Goal: Task Accomplishment & Management: Complete application form

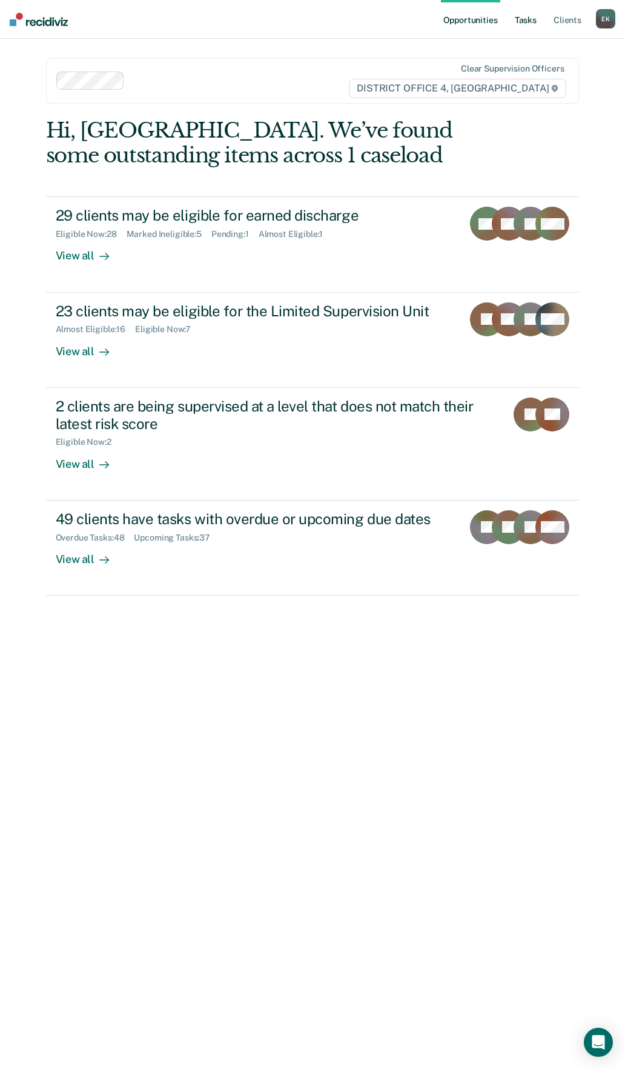
click at [536, 21] on link "Tasks" at bounding box center [526, 19] width 27 height 39
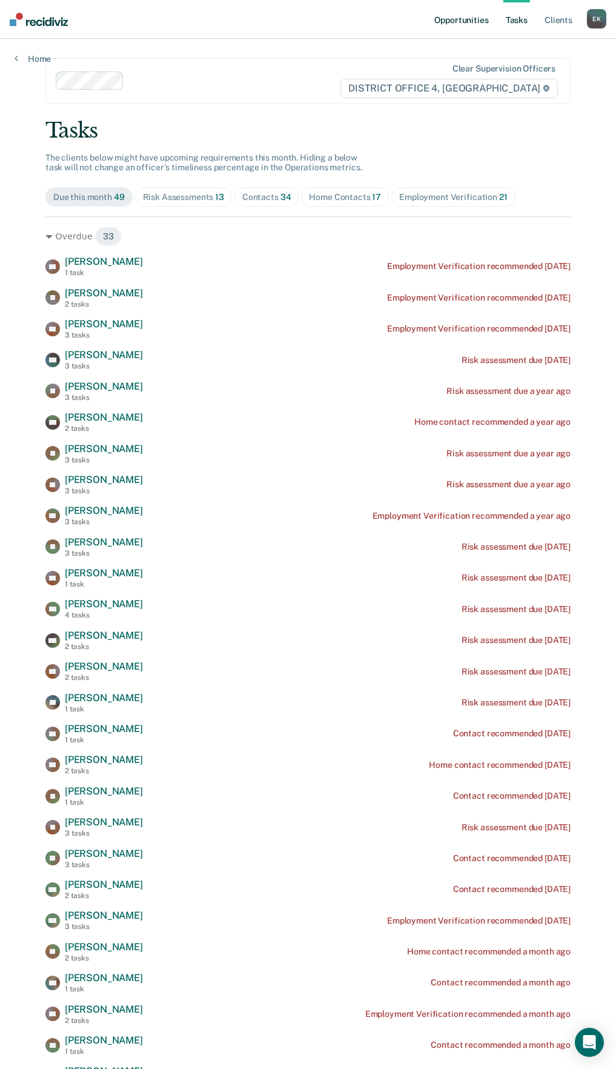
click at [473, 24] on link "Opportunities" at bounding box center [461, 19] width 59 height 39
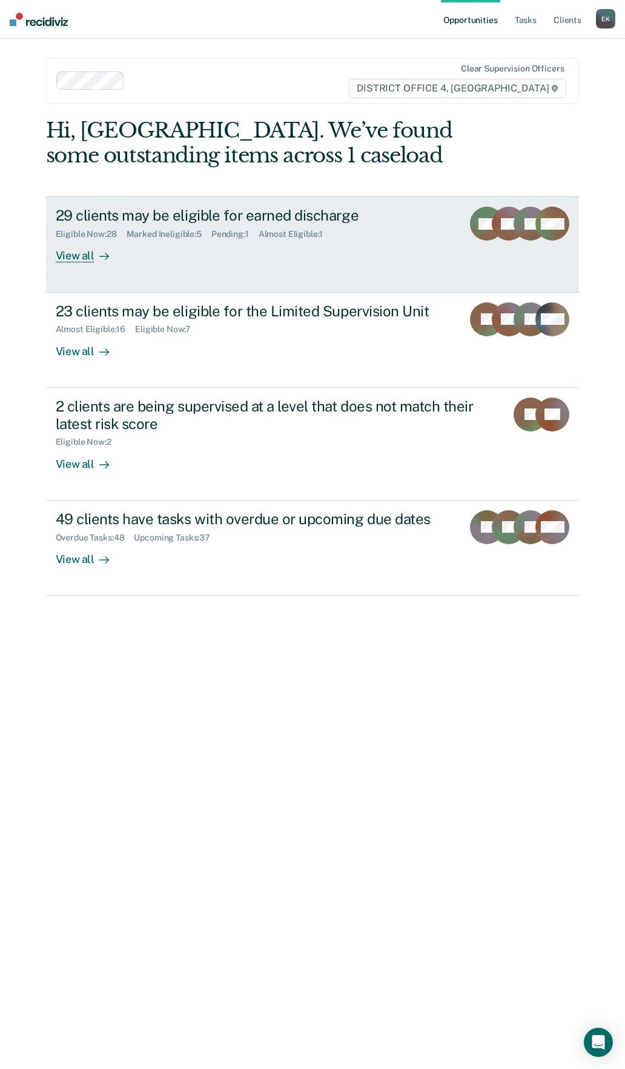
click at [179, 245] on div "29 clients may be eligible for earned discharge Eligible Now : 28 Marked Inelig…" at bounding box center [269, 235] width 427 height 56
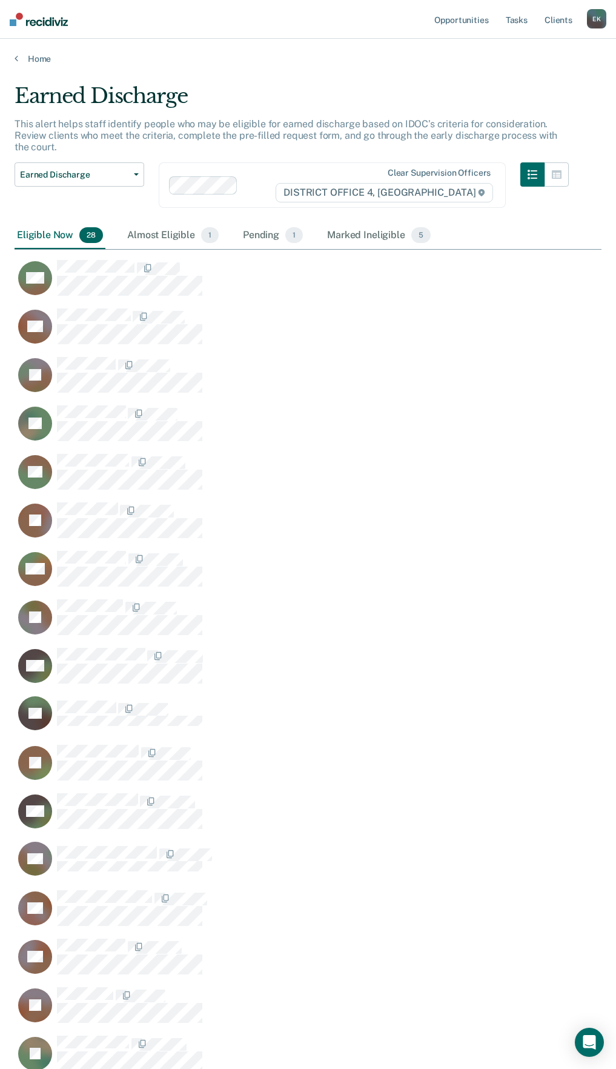
click at [30, 67] on main "Earned Discharge This alert helps staff identify people who may be eligible for…" at bounding box center [308, 882] width 616 height 1636
click at [30, 60] on link "Home" at bounding box center [308, 58] width 587 height 11
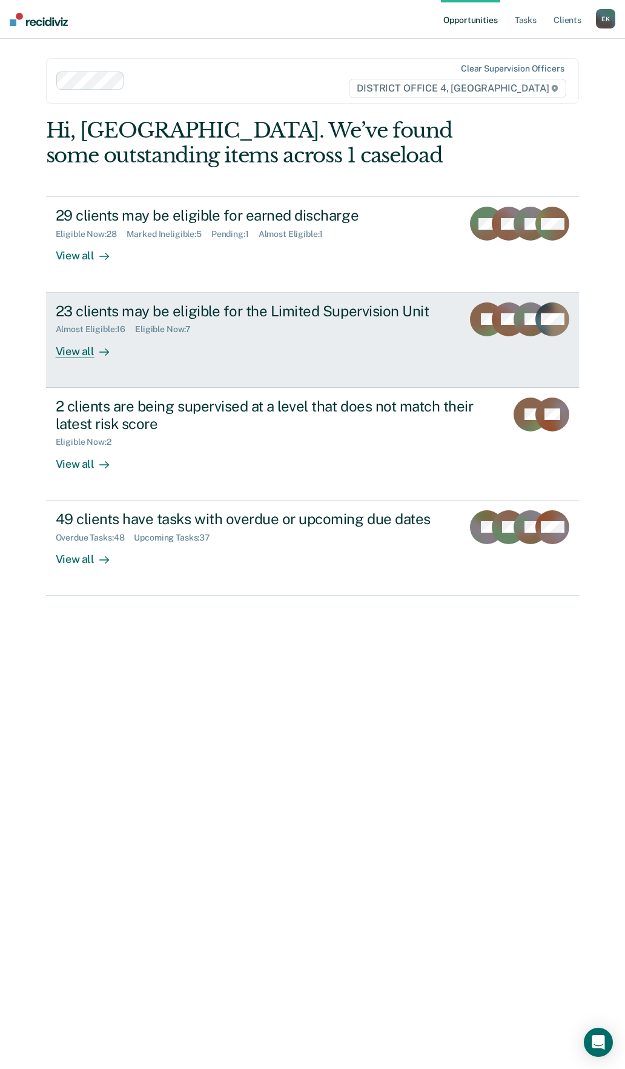
click at [136, 373] on link "23 clients may be eligible for the Limited Supervision Unit Almost Eligible : 1…" at bounding box center [313, 340] width 534 height 95
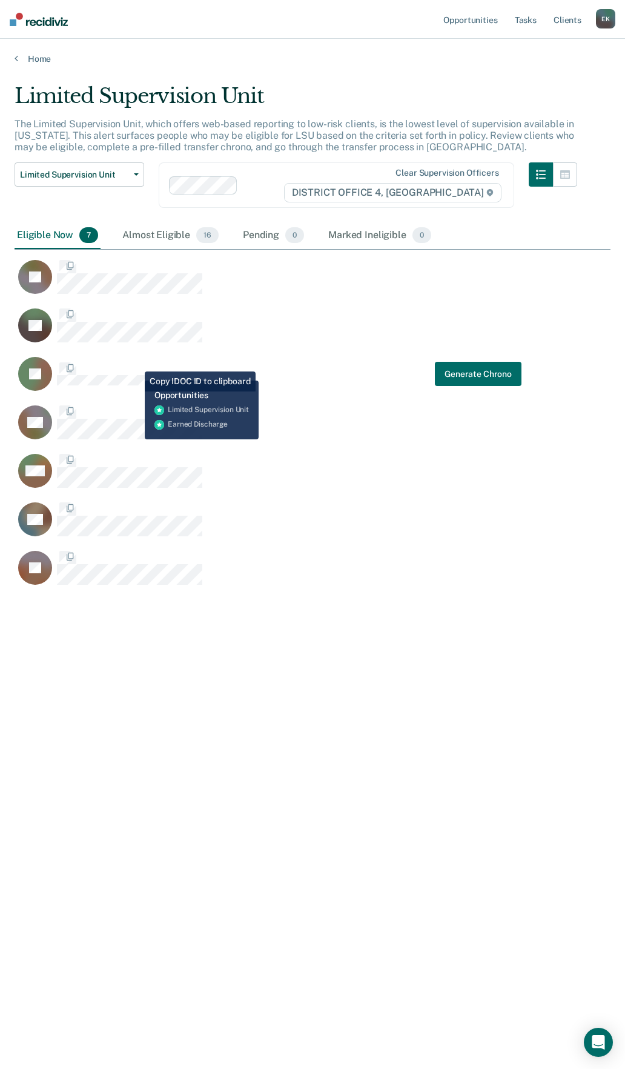
scroll to position [885, 587]
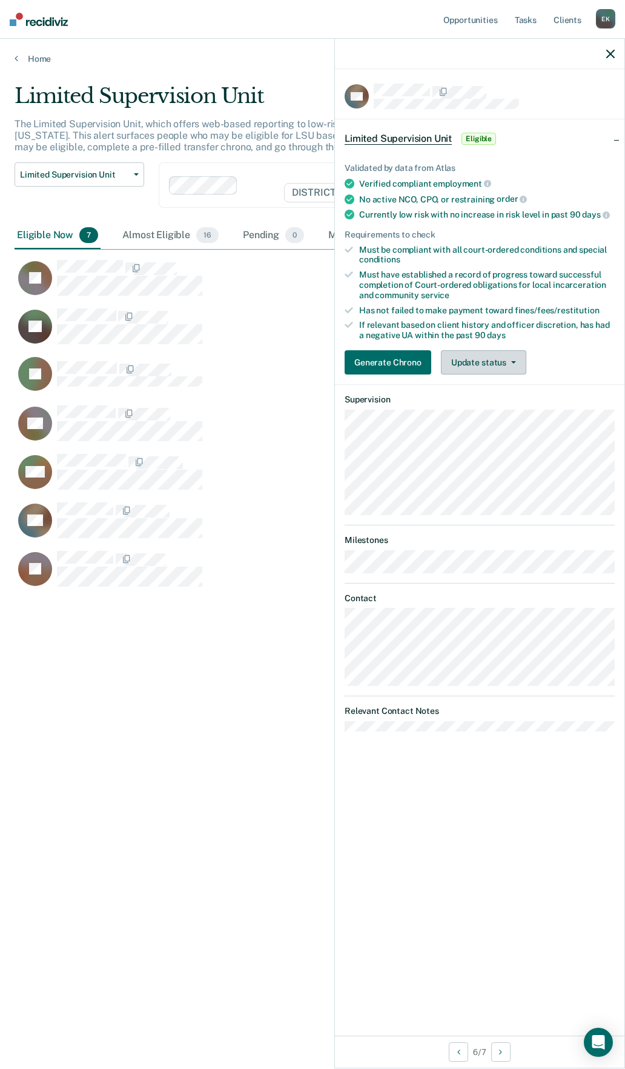
click at [467, 368] on button "Update status" at bounding box center [483, 362] width 85 height 24
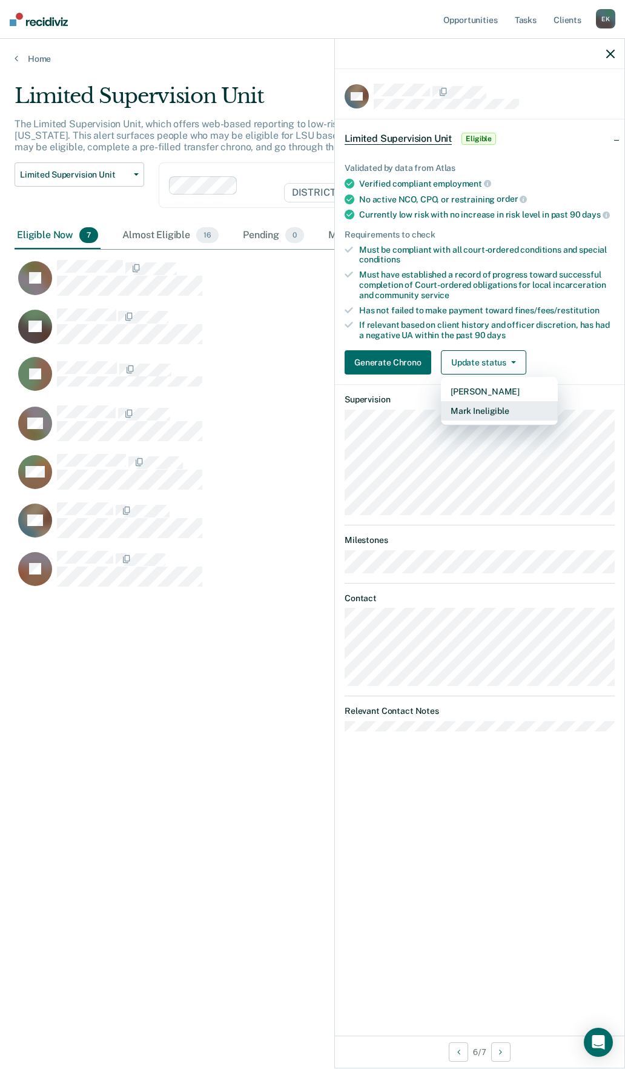
click at [485, 412] on button "Mark Ineligible" at bounding box center [499, 410] width 117 height 19
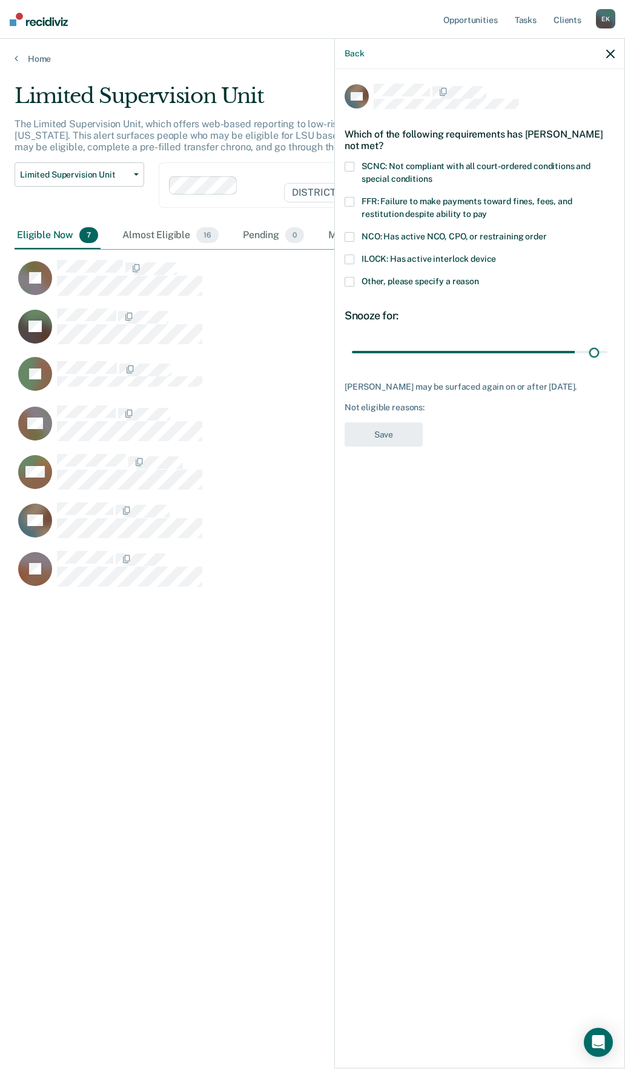
drag, startPoint x: 442, startPoint y: 354, endPoint x: 595, endPoint y: 362, distance: 153.5
click at [595, 362] on input "range" at bounding box center [480, 351] width 256 height 21
drag, startPoint x: 596, startPoint y: 351, endPoint x: 674, endPoint y: 353, distance: 78.2
type input "90"
click at [608, 353] on input "range" at bounding box center [480, 351] width 256 height 21
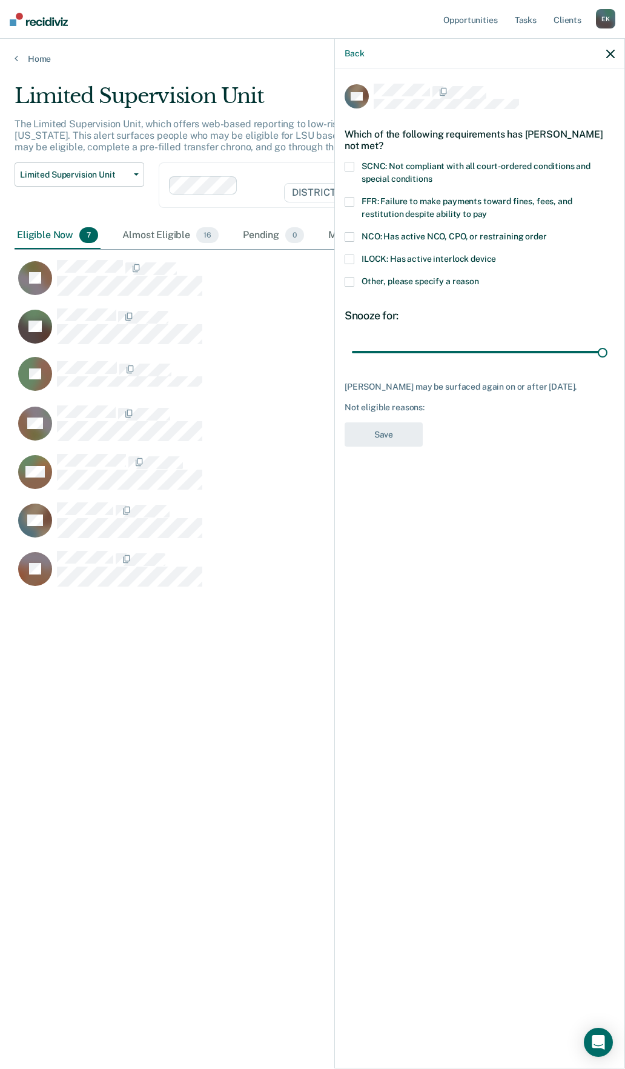
click at [354, 201] on span at bounding box center [350, 202] width 10 height 10
click at [356, 204] on label "FFR: Failure to make payments toward fines, fees, and restitution despite abili…" at bounding box center [480, 209] width 270 height 25
click at [351, 285] on label "Other, please specify a reason" at bounding box center [480, 283] width 270 height 13
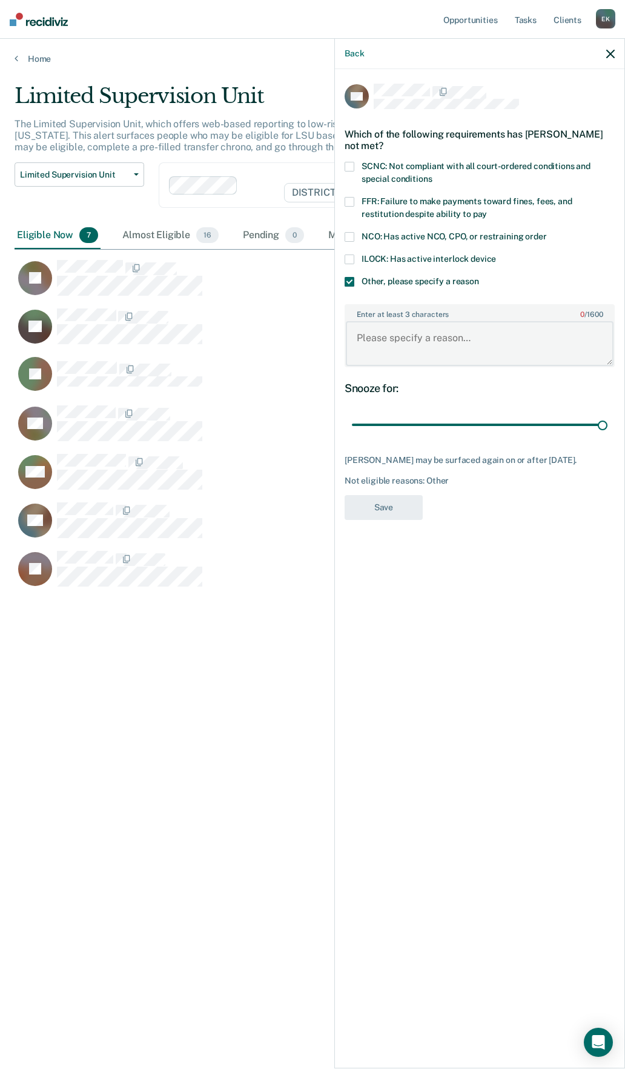
click at [407, 352] on textarea "Enter at least 3 characters 0 / 1600" at bounding box center [480, 343] width 268 height 45
click at [353, 162] on span at bounding box center [350, 167] width 10 height 10
click at [399, 335] on textarea "Enter at least 3 characters 0 / 1600" at bounding box center [480, 343] width 268 height 45
type textarea "needs to pay fines/and COS along with community supervision"
click at [396, 517] on button "Save" at bounding box center [384, 507] width 78 height 25
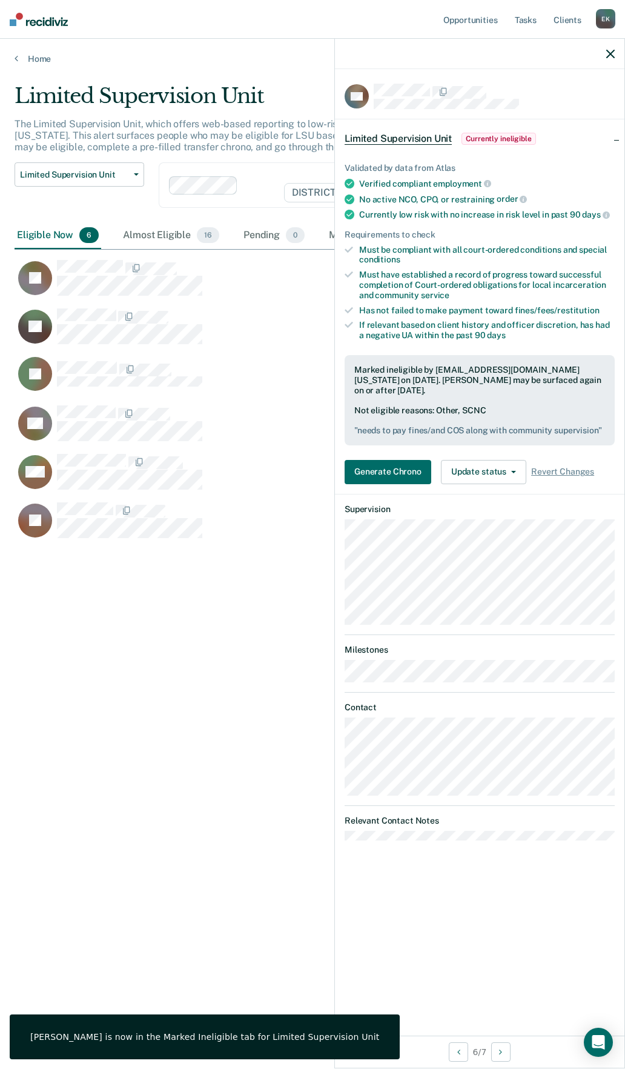
click at [612, 54] on icon "button" at bounding box center [610, 54] width 8 height 8
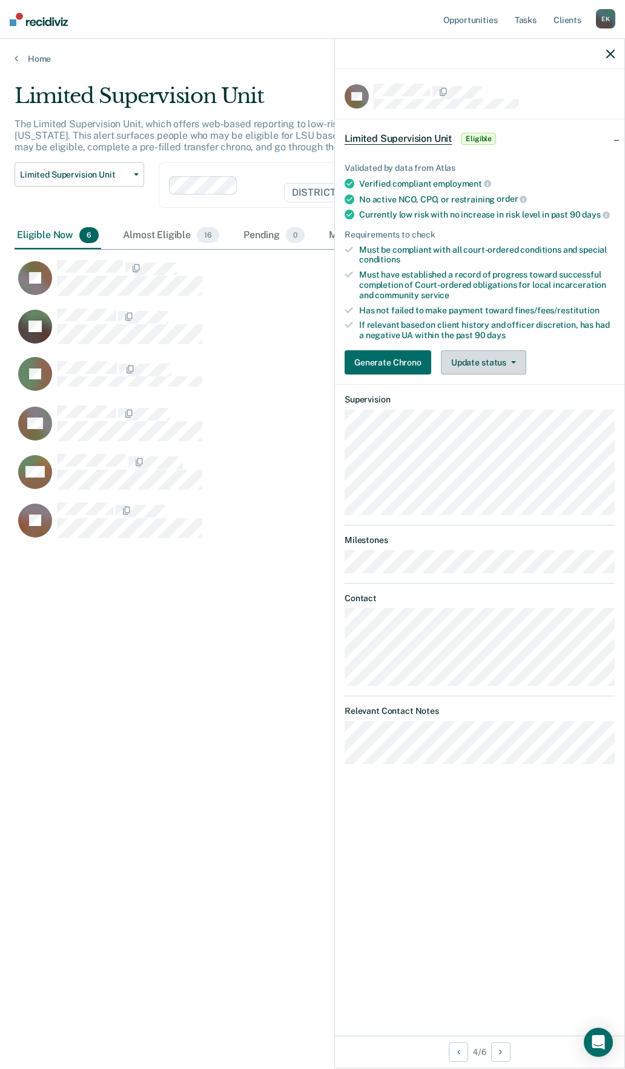
click at [495, 354] on button "Update status" at bounding box center [483, 362] width 85 height 24
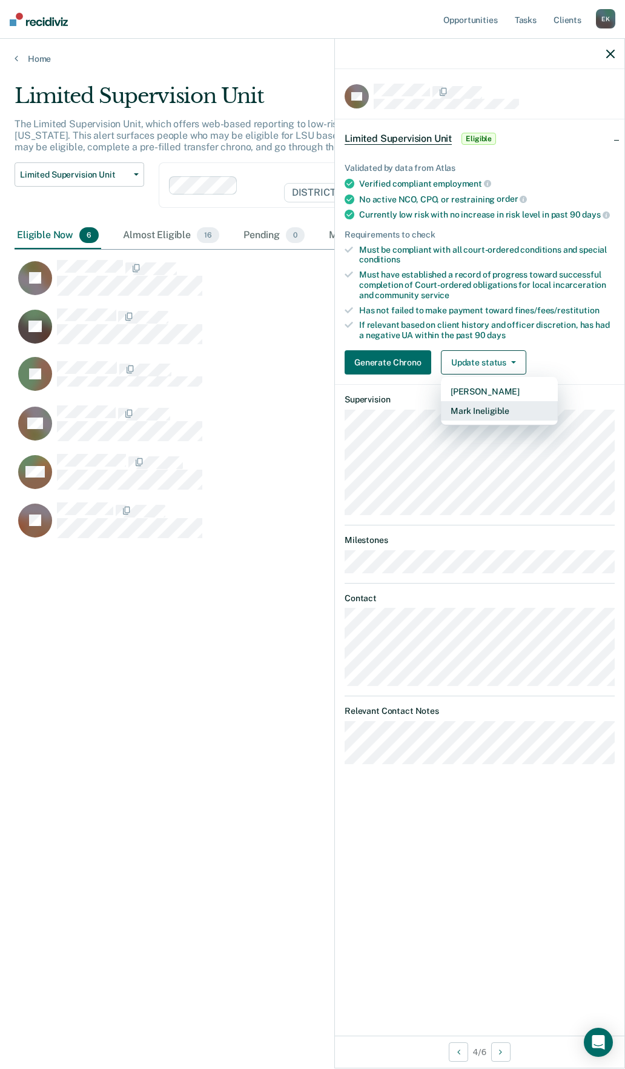
click at [489, 416] on button "Mark Ineligible" at bounding box center [499, 410] width 117 height 19
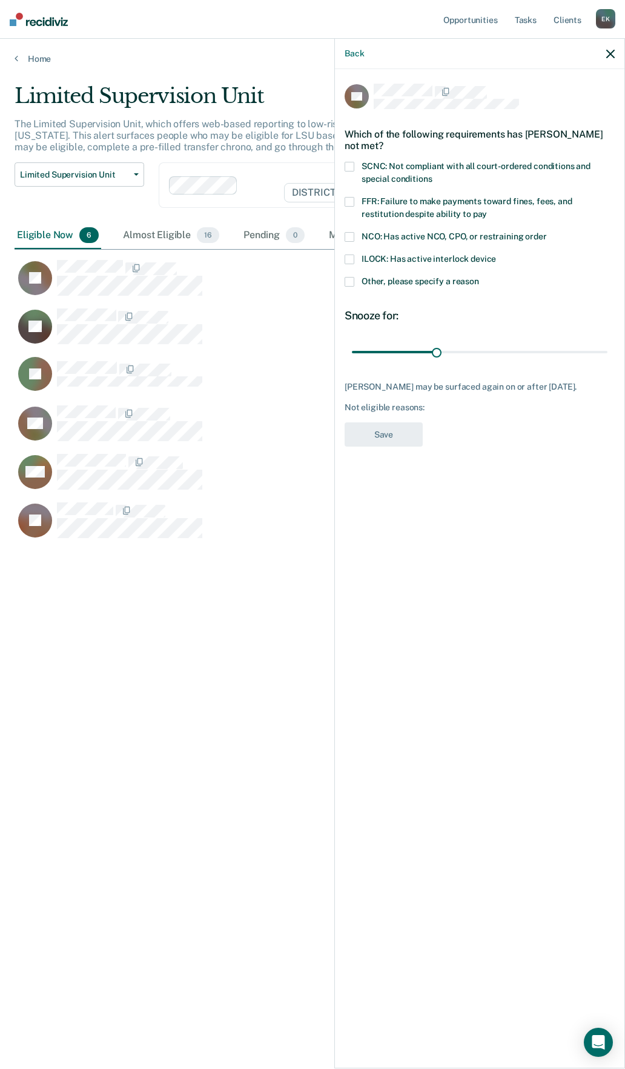
click at [351, 281] on span at bounding box center [350, 282] width 10 height 10
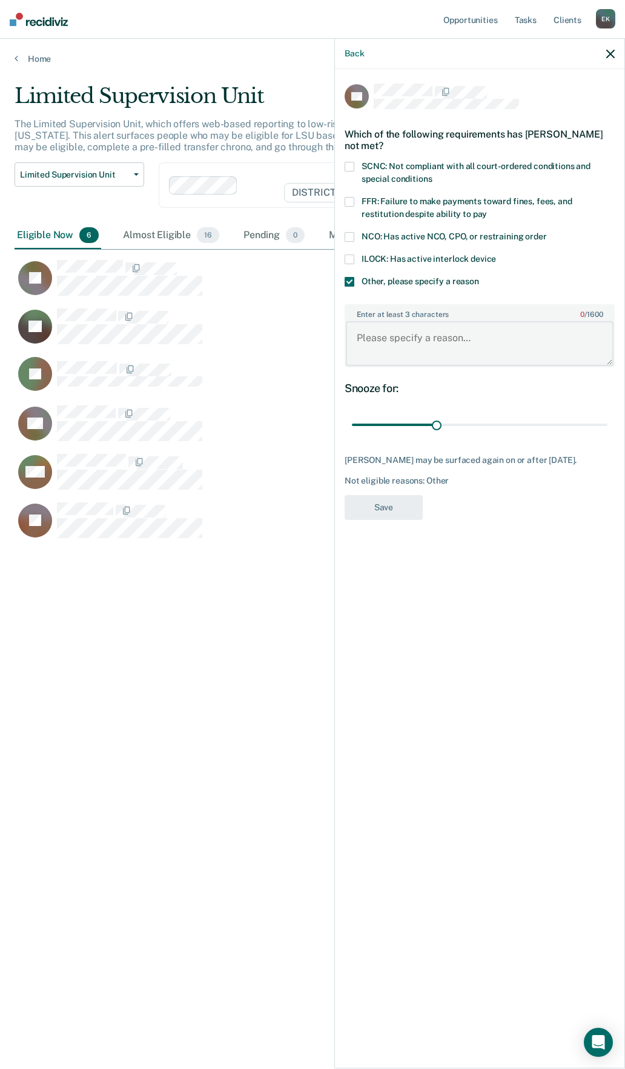
click at [395, 337] on textarea "Enter at least 3 characters 0 / 1600" at bounding box center [480, 343] width 268 height 45
type textarea "Outstanding COS balance"
click at [384, 511] on button "Save" at bounding box center [384, 507] width 78 height 25
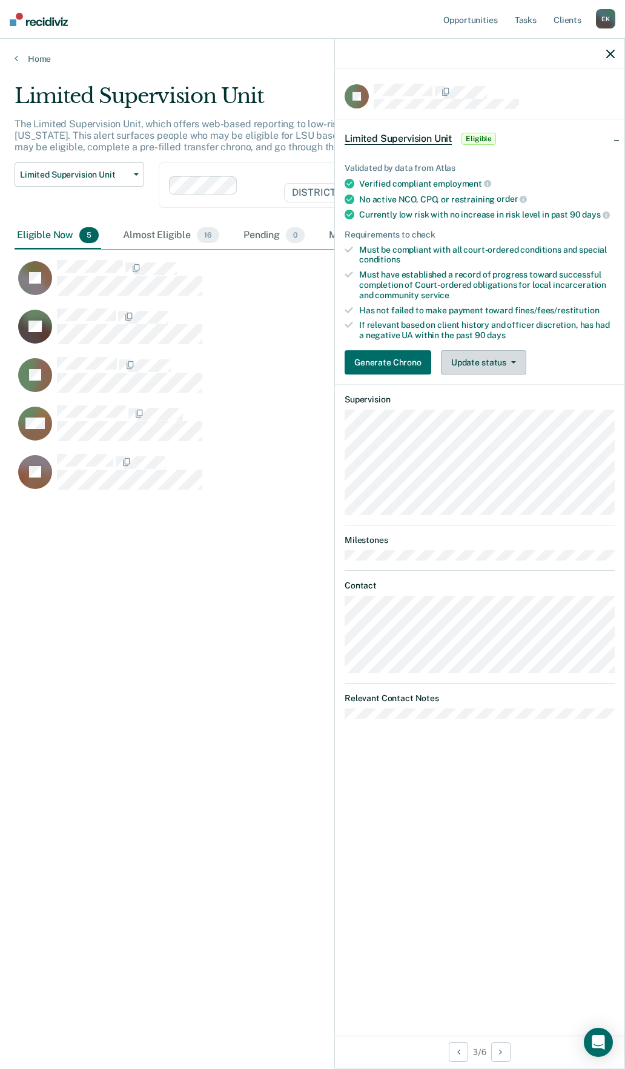
click at [477, 365] on button "Update status" at bounding box center [483, 362] width 85 height 24
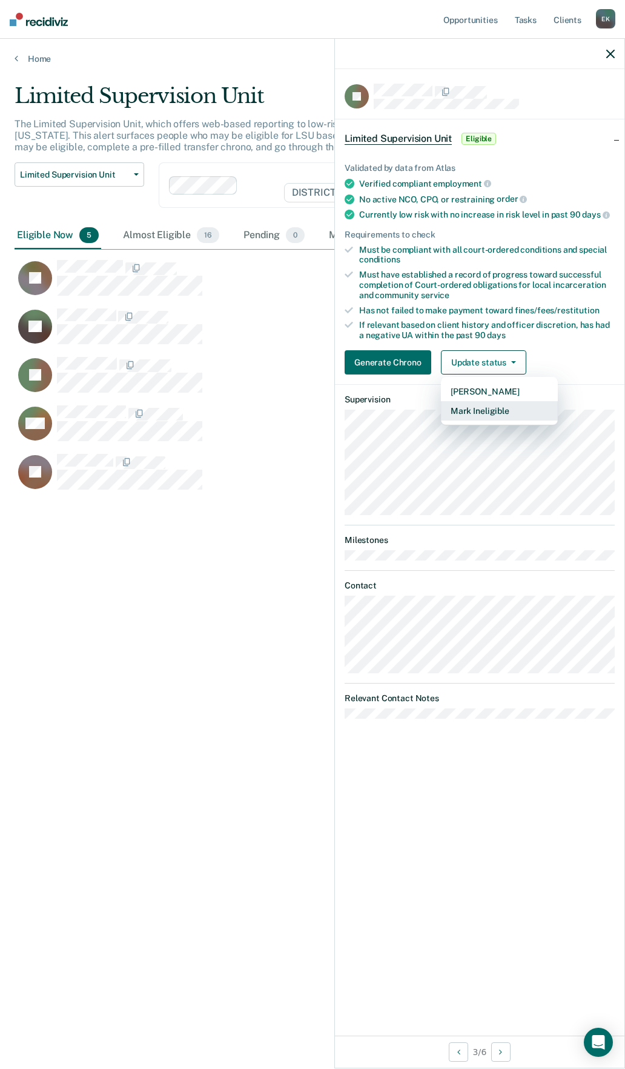
click at [471, 408] on button "Mark Ineligible" at bounding box center [499, 410] width 117 height 19
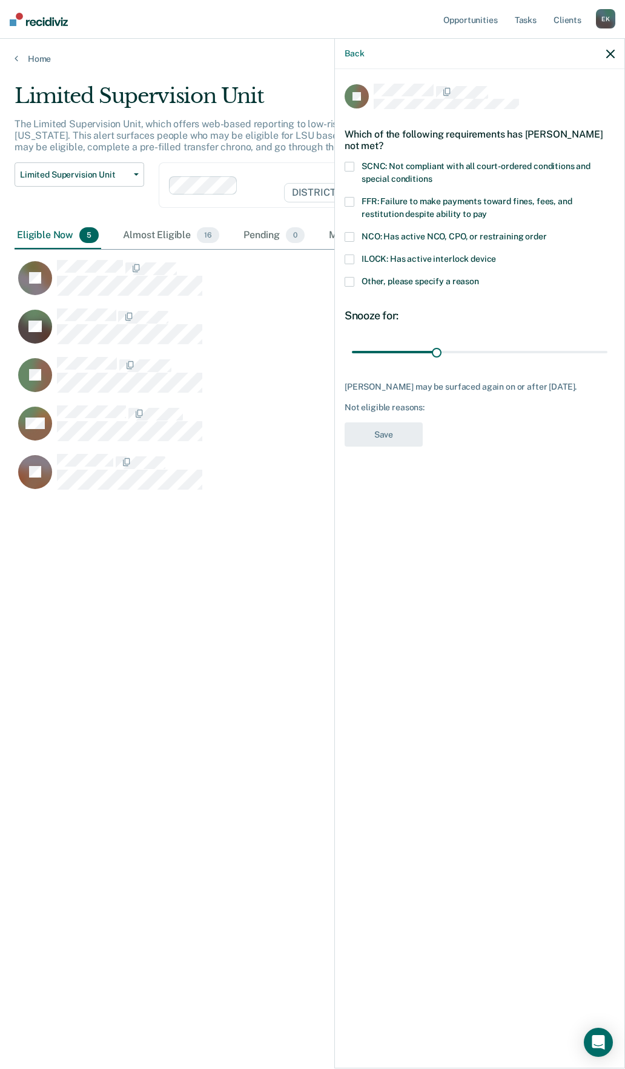
click at [353, 282] on span at bounding box center [350, 282] width 10 height 10
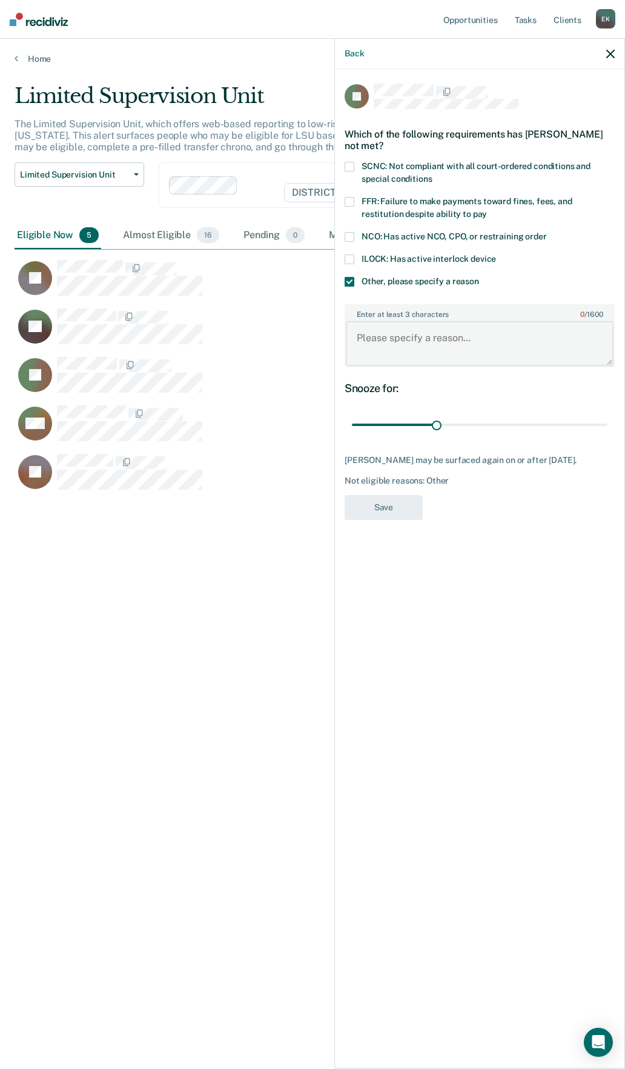
click at [399, 350] on textarea "Enter at least 3 characters 0 / 1600" at bounding box center [480, 343] width 268 height 45
type textarea "Outstanding COS balance"
click at [389, 499] on button "Save" at bounding box center [384, 507] width 78 height 25
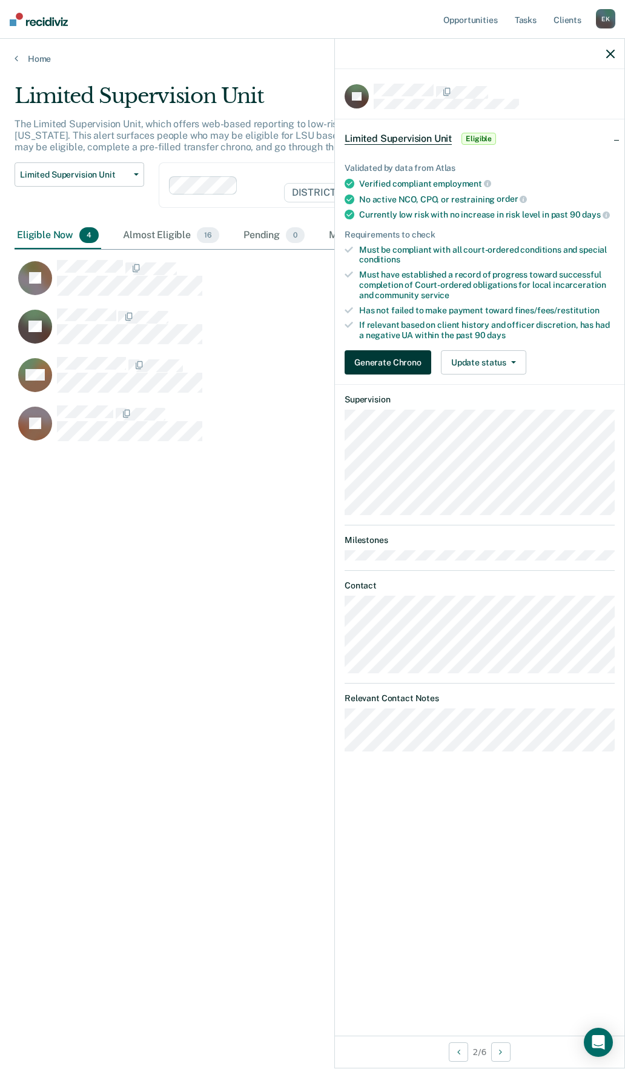
click at [402, 367] on button "Generate Chrono" at bounding box center [388, 362] width 87 height 24
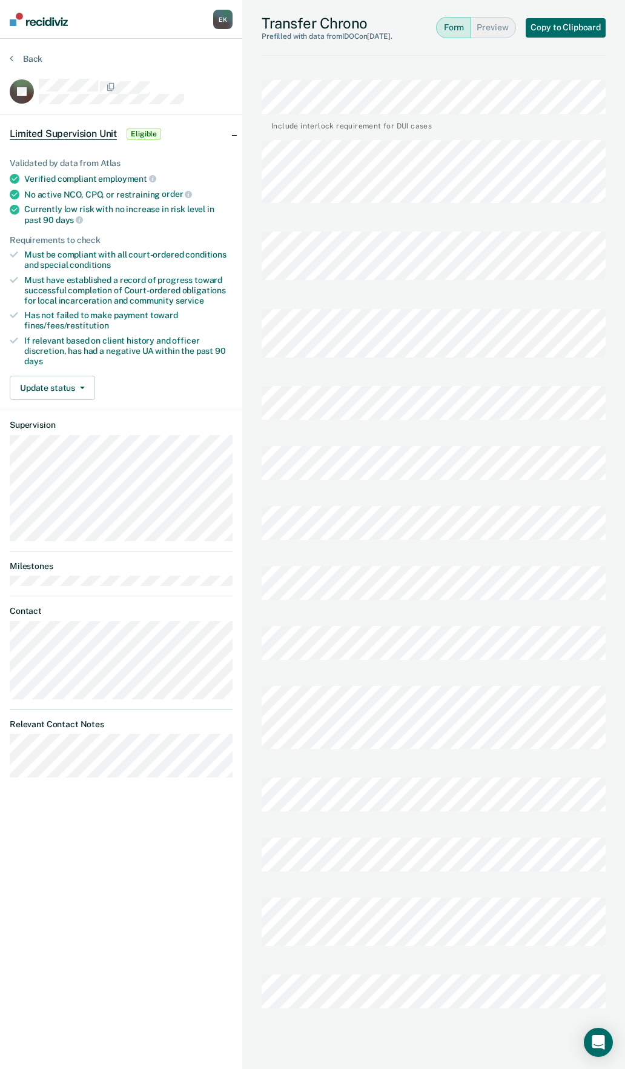
click at [440, 28] on button "Form" at bounding box center [453, 27] width 35 height 21
click at [486, 32] on button "Preview" at bounding box center [493, 27] width 45 height 21
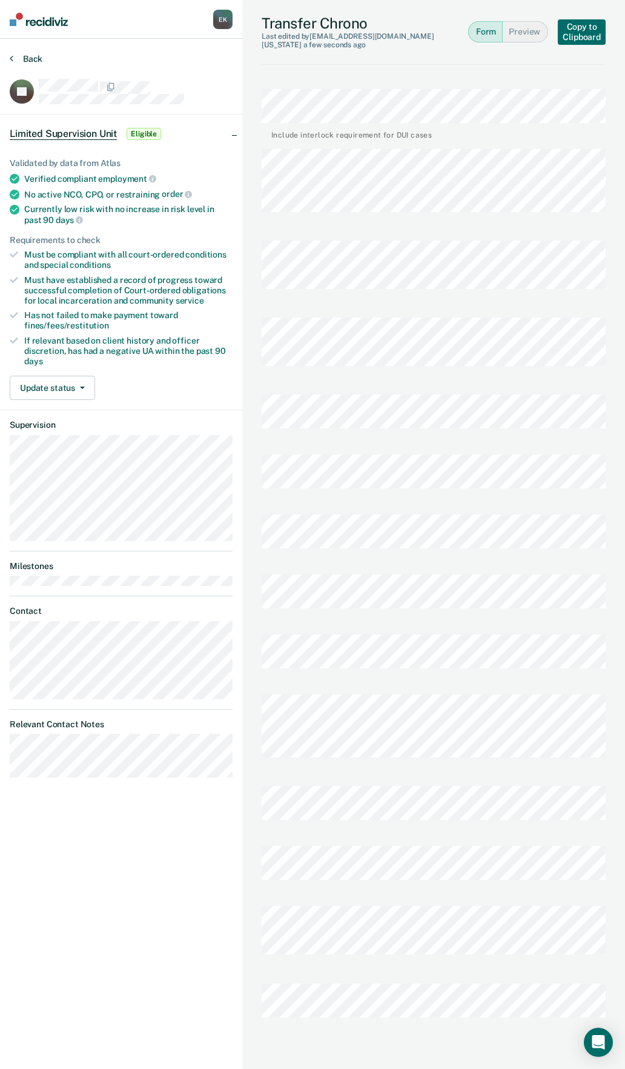
click at [19, 59] on button "Back" at bounding box center [26, 58] width 33 height 11
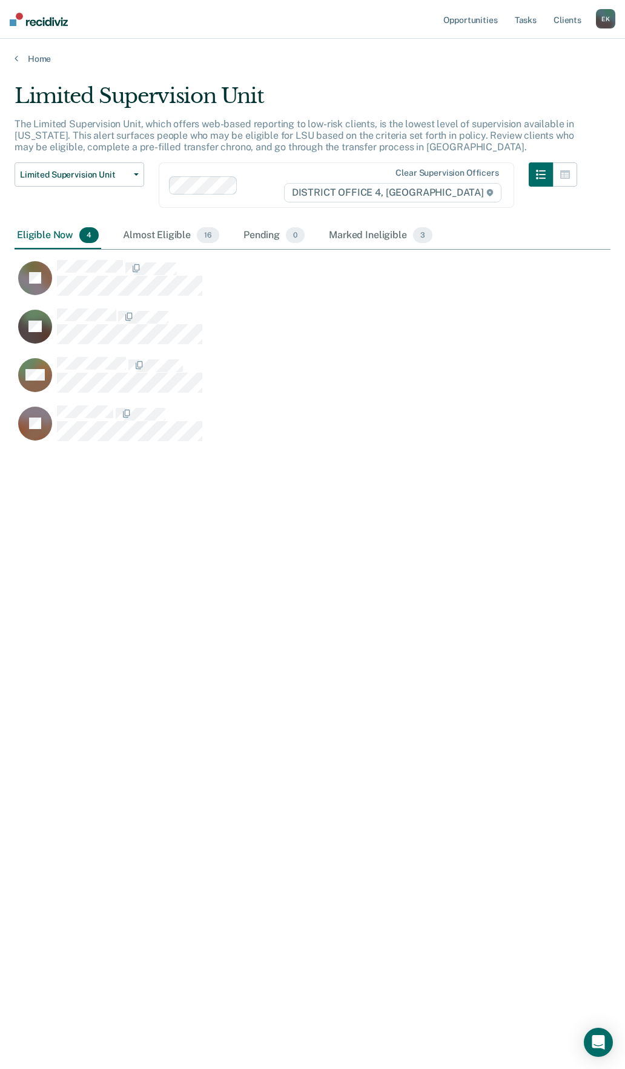
scroll to position [885, 587]
